Goal: Check status: Check status

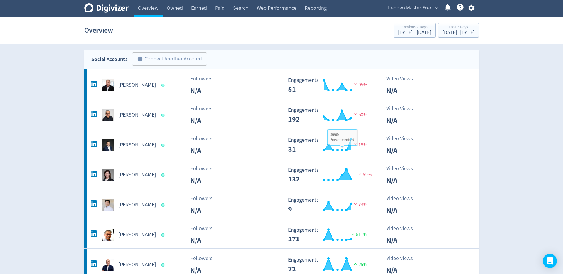
click at [429, 5] on span "Lenovo Master Exec" at bounding box center [410, 7] width 44 height 9
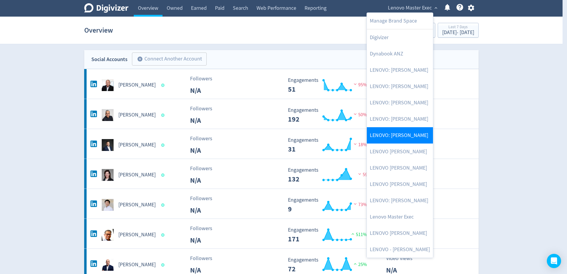
click at [404, 134] on link "LENOVO: [PERSON_NAME]" at bounding box center [400, 135] width 66 height 16
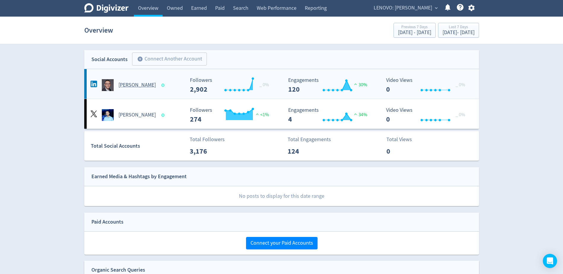
click at [131, 90] on div "[PERSON_NAME]" at bounding box center [137, 85] width 96 height 12
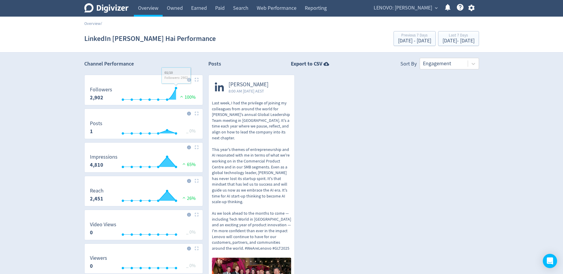
click at [453, 70] on div "Posts Export to CSV Sort By Engagement [PERSON_NAME] Hai 8:00 AM [DATE] AEST La…" at bounding box center [343, 237] width 270 height 359
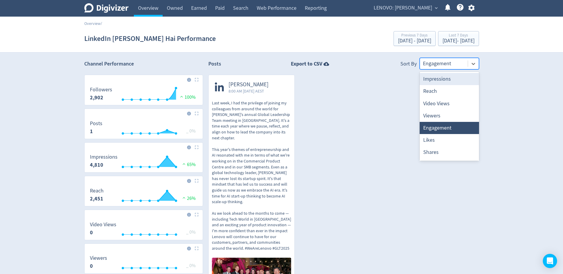
drag, startPoint x: 453, startPoint y: 69, endPoint x: 457, endPoint y: 62, distance: 8.5
click at [456, 66] on div "Engagement" at bounding box center [448, 64] width 59 height 12
click at [451, 78] on div "Impressions" at bounding box center [448, 79] width 59 height 12
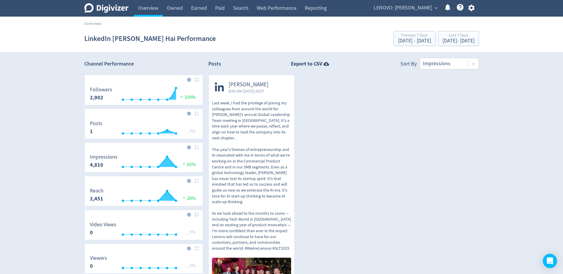
click at [196, 81] on img at bounding box center [197, 80] width 4 height 4
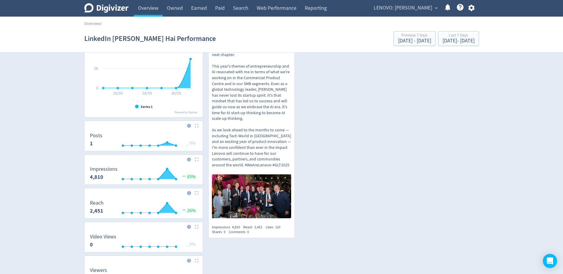
scroll to position [119, 0]
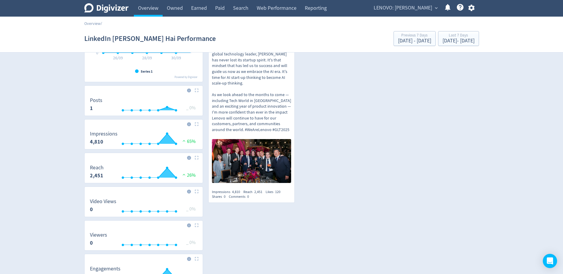
click at [197, 125] on img at bounding box center [197, 124] width 4 height 4
